Goal: Navigation & Orientation: Find specific page/section

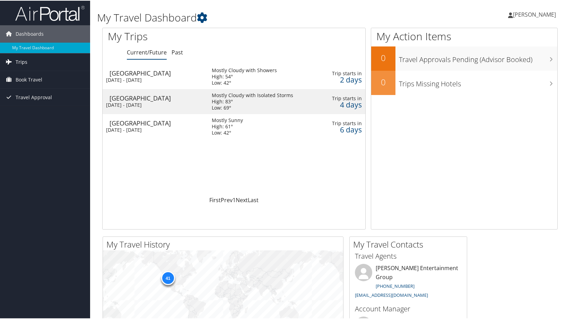
click at [30, 62] on link "Trips" at bounding box center [45, 61] width 90 height 17
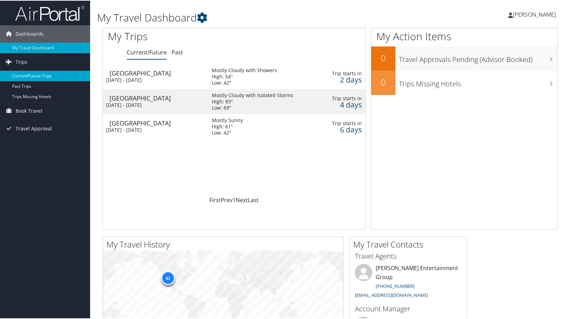
click at [30, 73] on link "Current/Future Trips" at bounding box center [45, 75] width 90 height 10
